Goal: Task Accomplishment & Management: Use online tool/utility

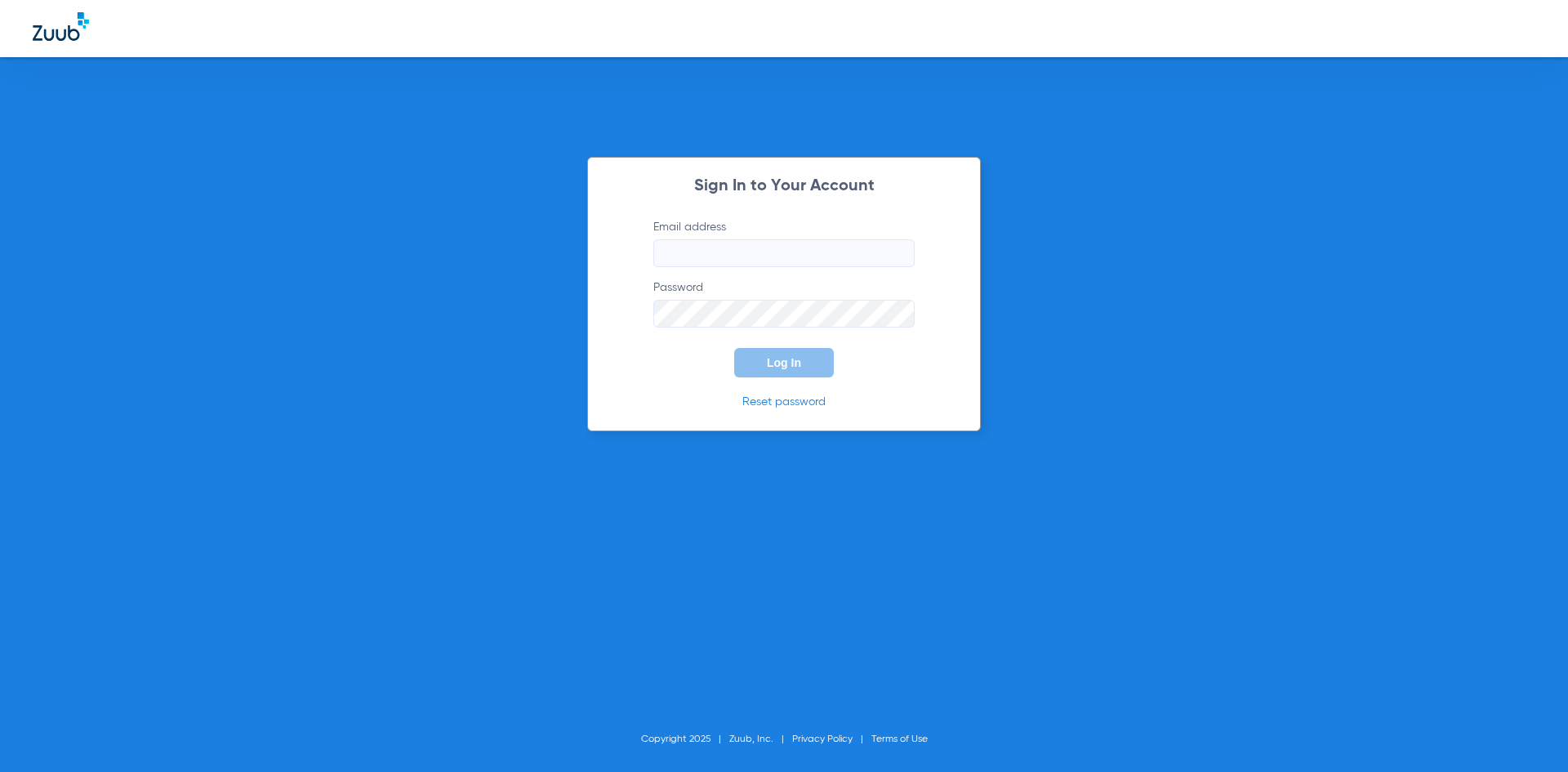
type input "[EMAIL_ADDRESS][DOMAIN_NAME]"
click at [796, 374] on button "Log In" at bounding box center [784, 362] width 99 height 29
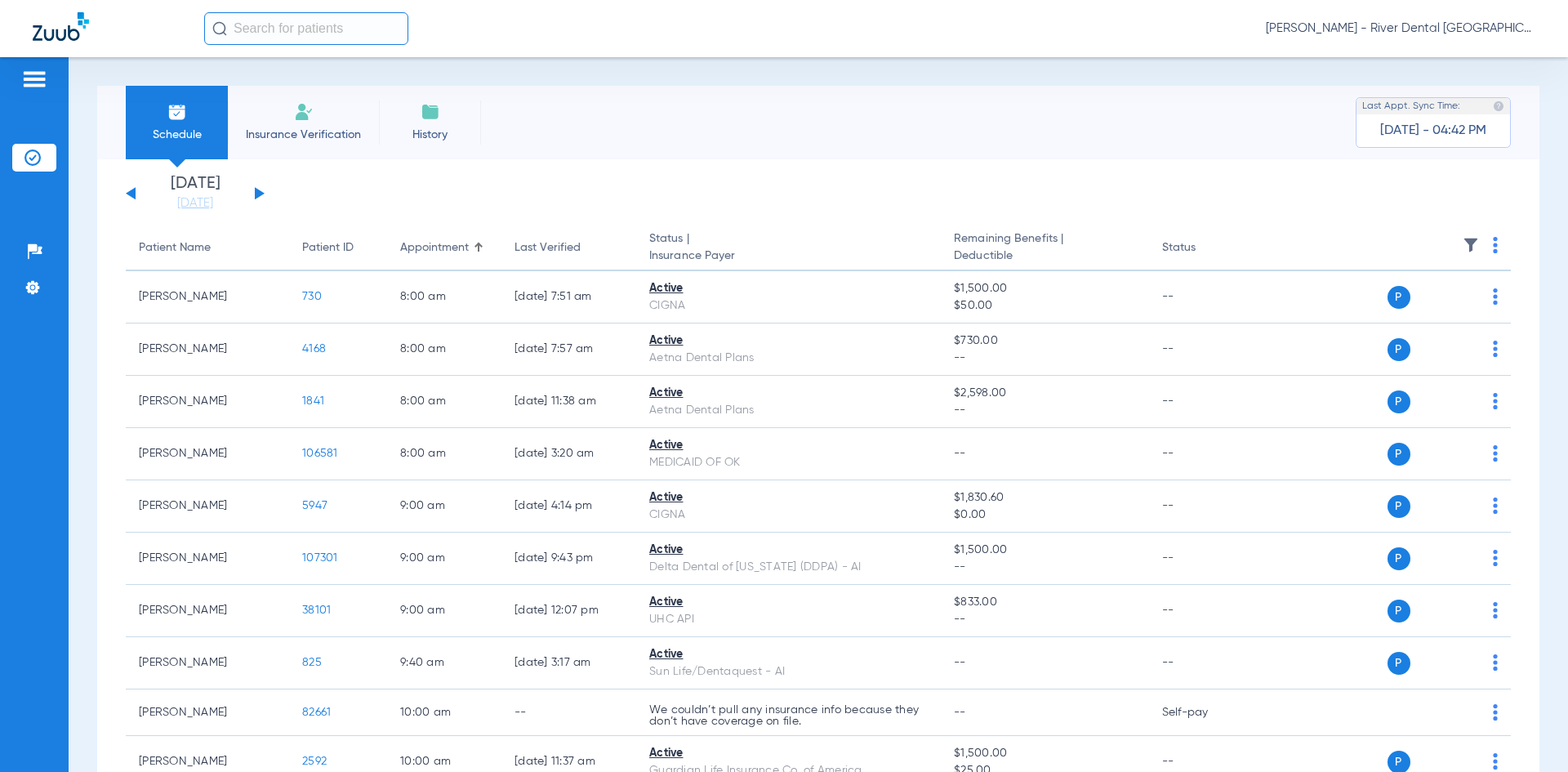
click at [263, 197] on div "[DATE] [DATE] [DATE] [DATE] [DATE] [DATE] [DATE] [DATE] [DATE] [DATE] [DATE] [D…" at bounding box center [195, 194] width 139 height 36
click at [257, 193] on button at bounding box center [259, 193] width 9 height 12
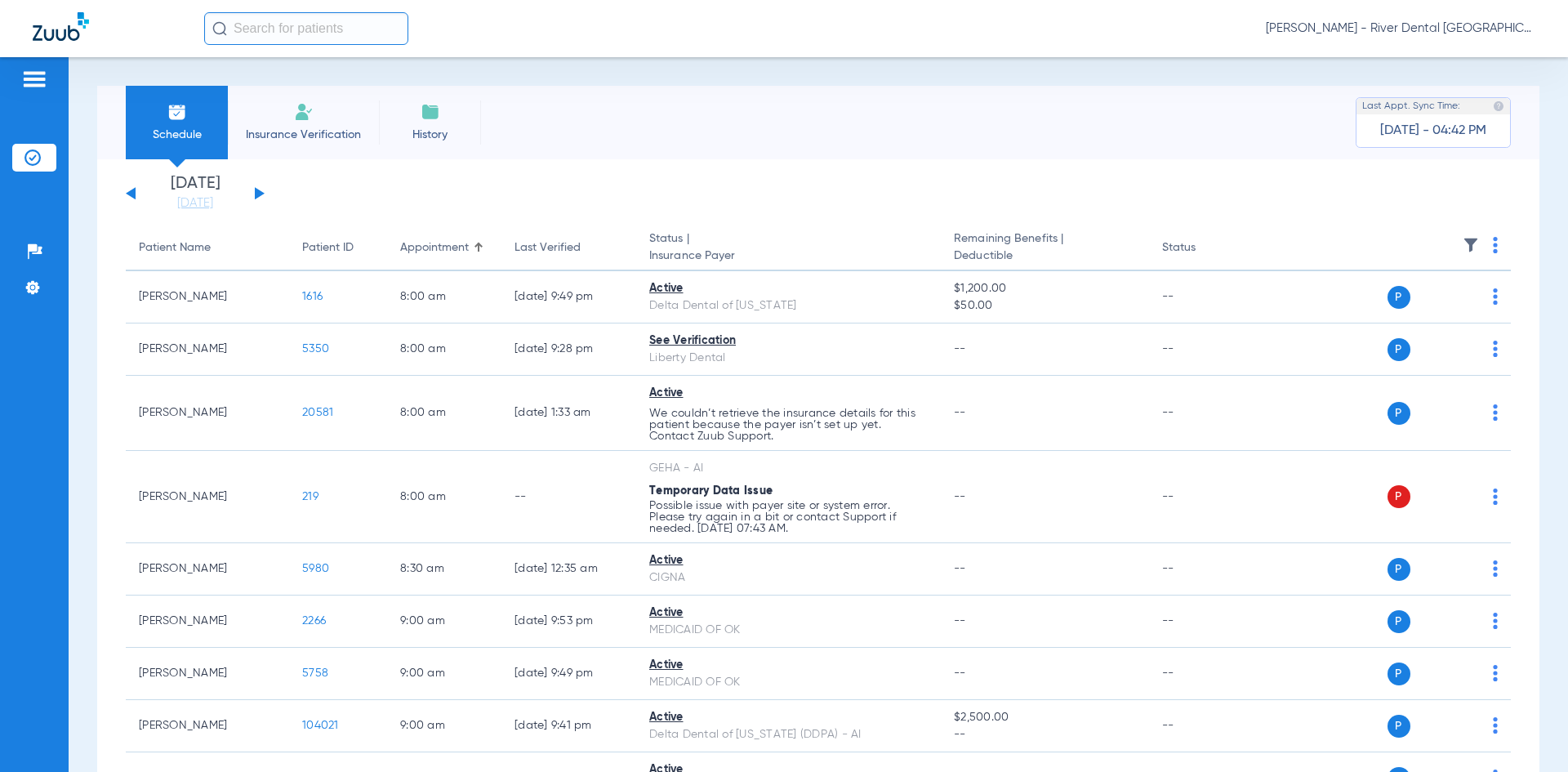
click at [1489, 240] on th at bounding box center [1386, 248] width 253 height 45
click at [1493, 243] on img at bounding box center [1496, 245] width 5 height 16
click at [1428, 311] on span "Verify All" at bounding box center [1421, 309] width 102 height 11
